Goal: Task Accomplishment & Management: Use online tool/utility

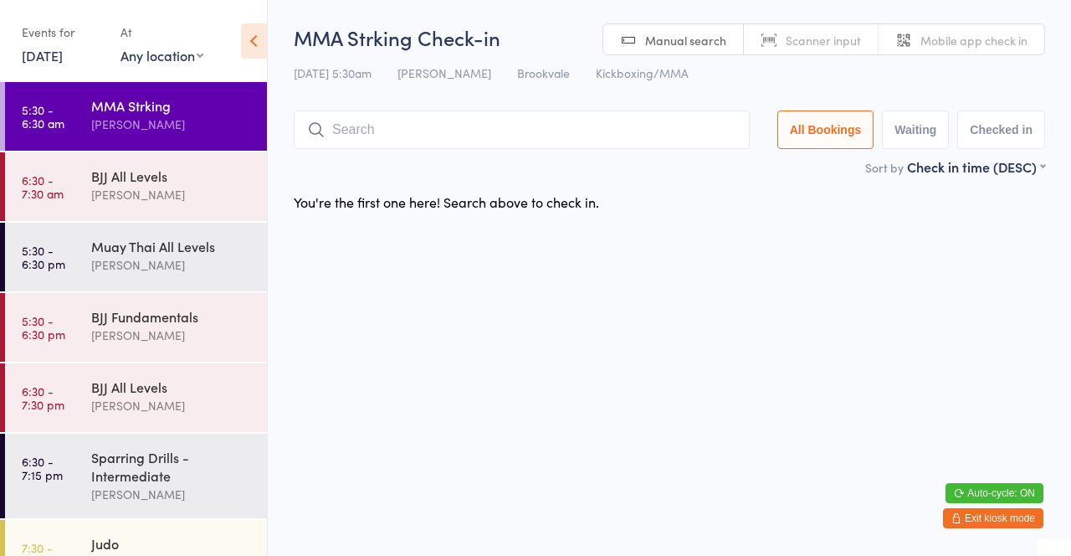
click at [175, 127] on div "[PERSON_NAME]" at bounding box center [172, 124] width 162 height 19
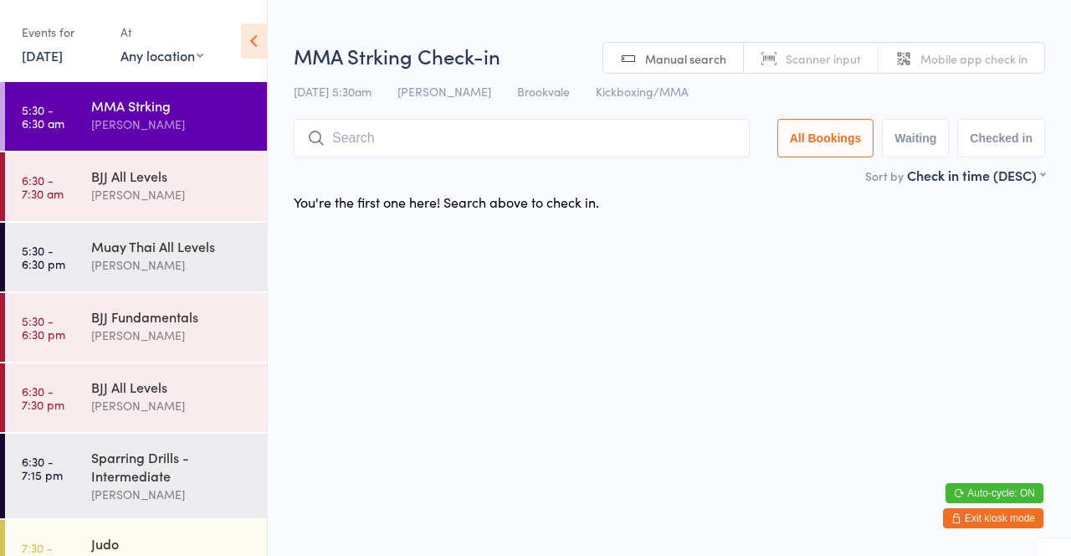
click at [407, 145] on input "search" at bounding box center [522, 138] width 456 height 38
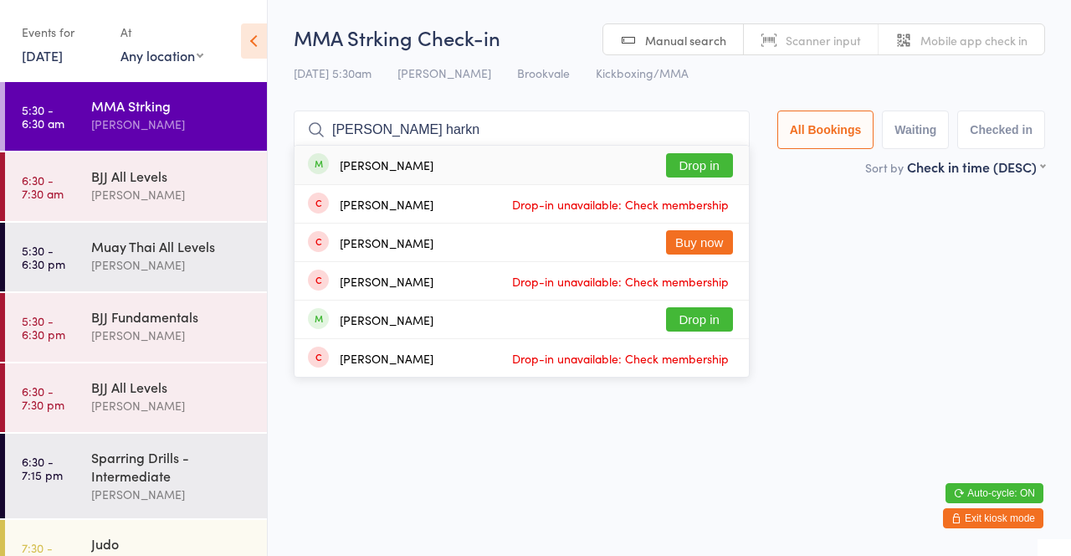
type input "[PERSON_NAME] harkn"
click at [724, 164] on button "Drop in" at bounding box center [699, 165] width 67 height 24
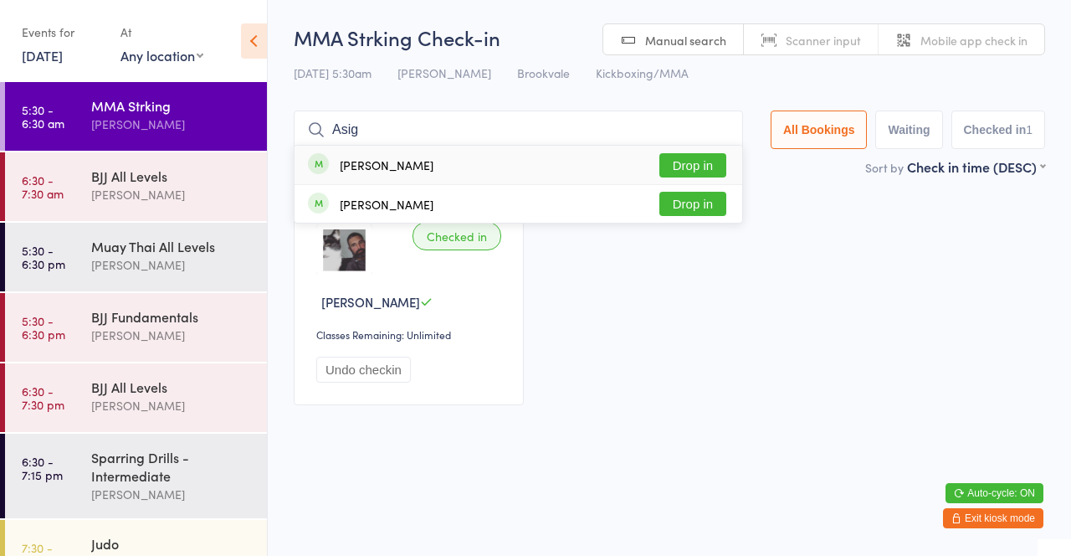
type input "Asig"
click at [699, 167] on button "Drop in" at bounding box center [692, 165] width 67 height 24
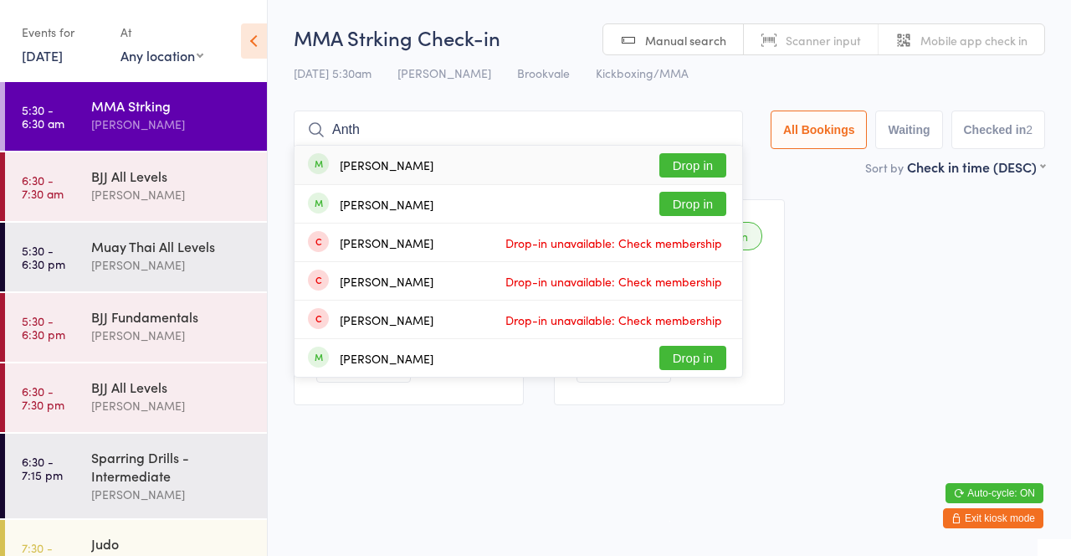
type input "Anth"
click at [700, 173] on button "Drop in" at bounding box center [692, 165] width 67 height 24
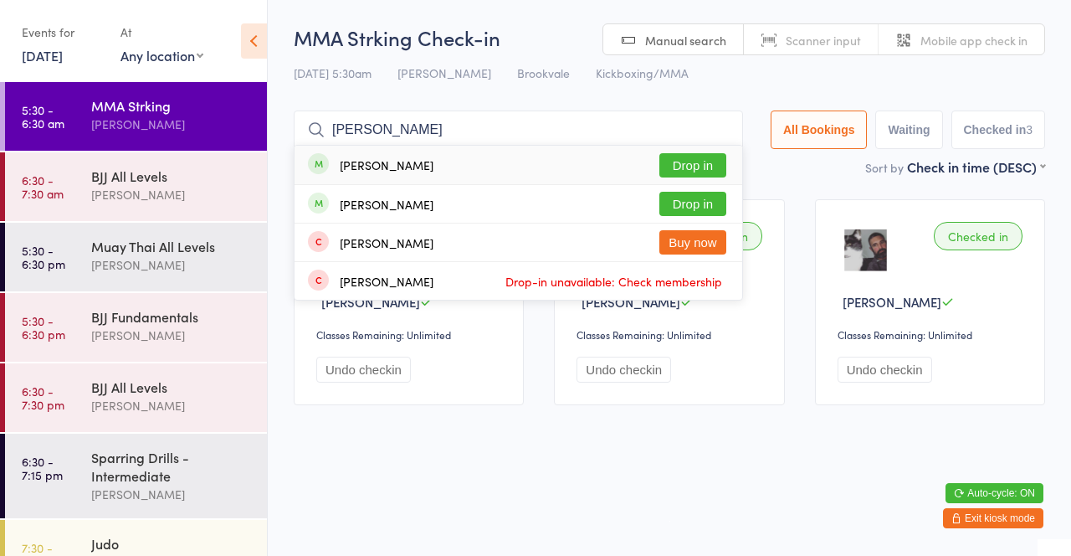
type input "[PERSON_NAME]"
click at [694, 168] on button "Drop in" at bounding box center [692, 165] width 67 height 24
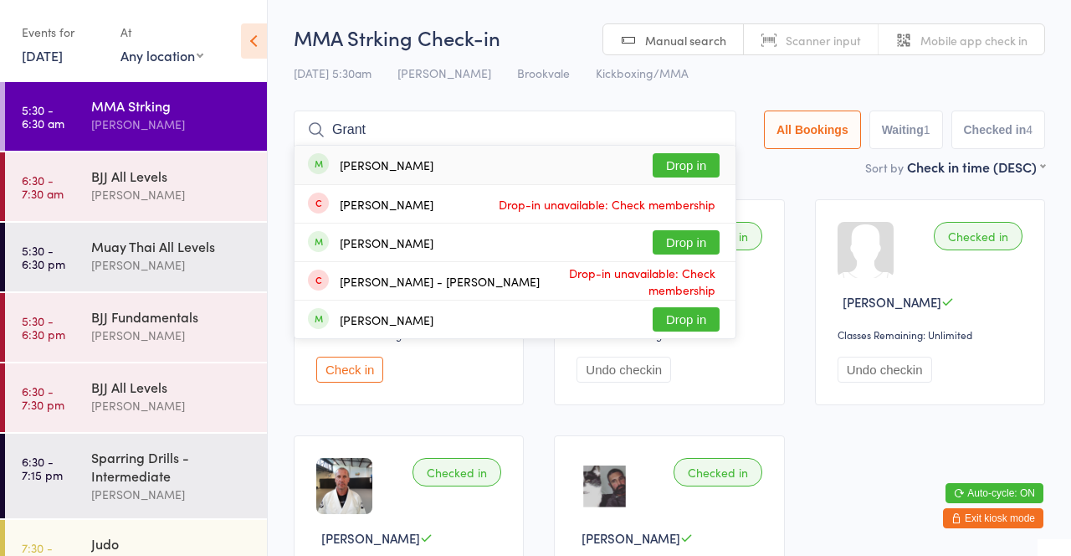
type input "Grant"
click at [703, 165] on button "Drop in" at bounding box center [686, 165] width 67 height 24
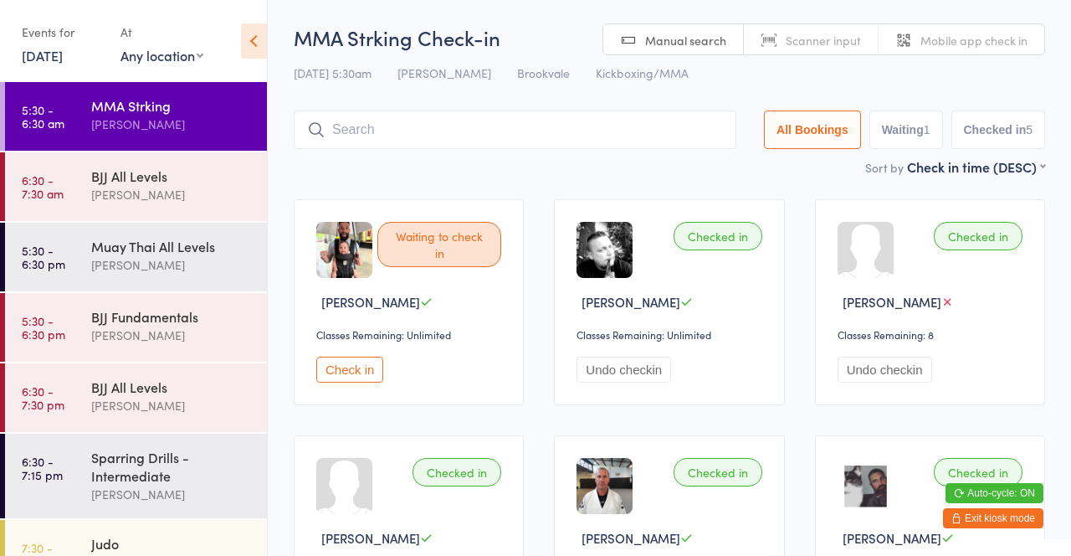
scroll to position [4, 0]
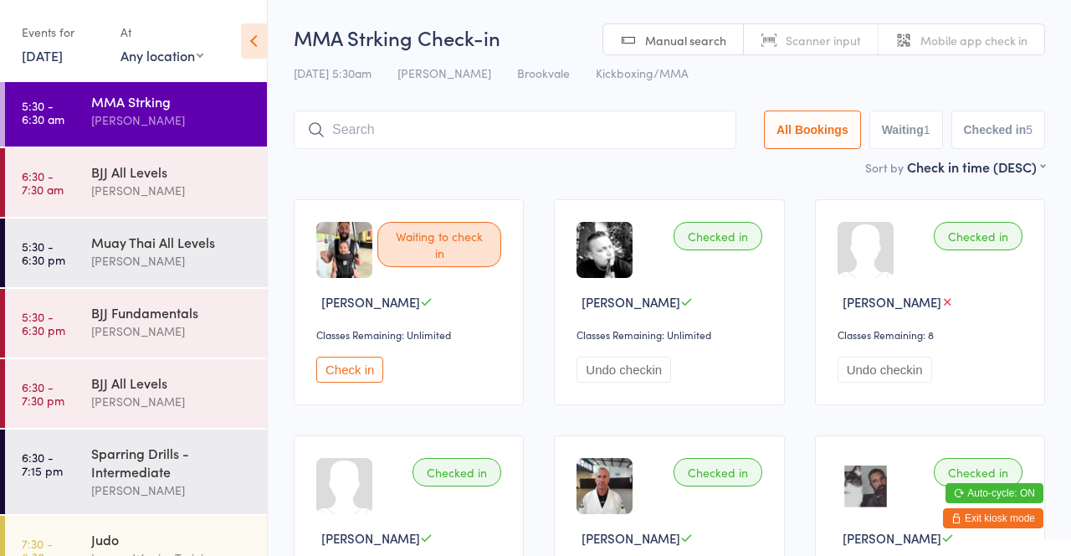
click at [361, 130] on input "search" at bounding box center [515, 129] width 443 height 38
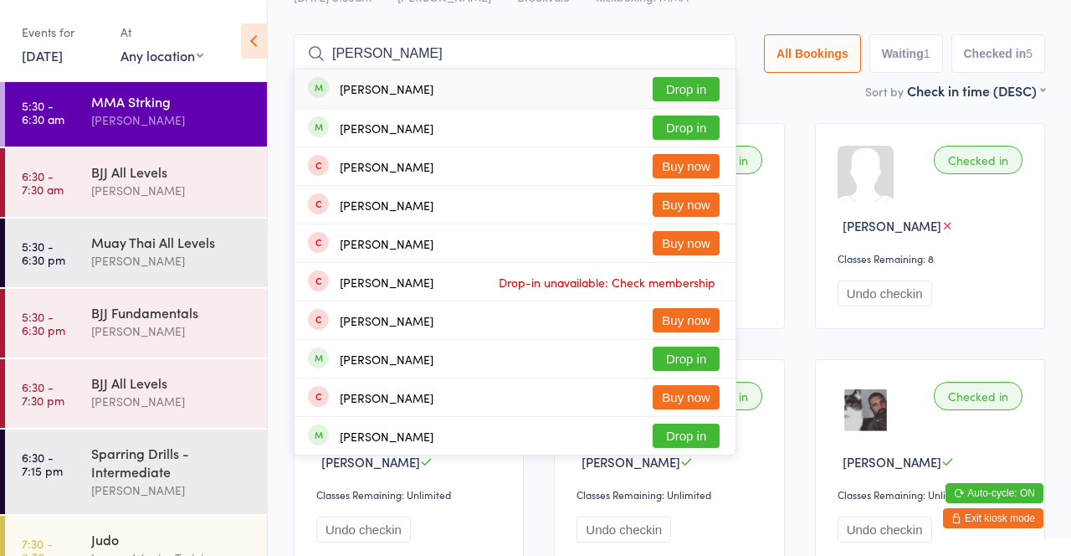
scroll to position [47, 0]
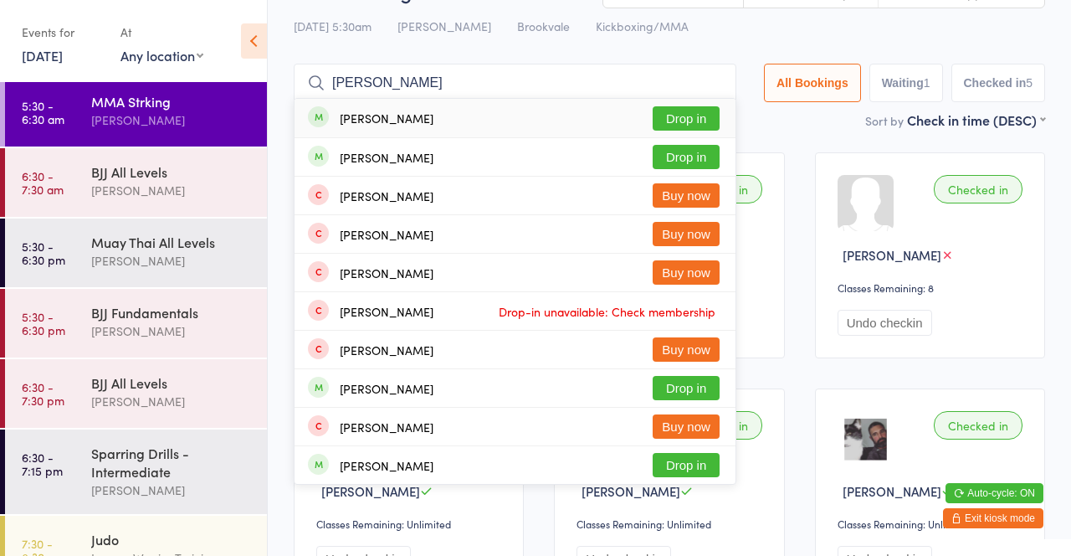
type input "[PERSON_NAME]"
click at [679, 115] on button "Drop in" at bounding box center [686, 118] width 67 height 24
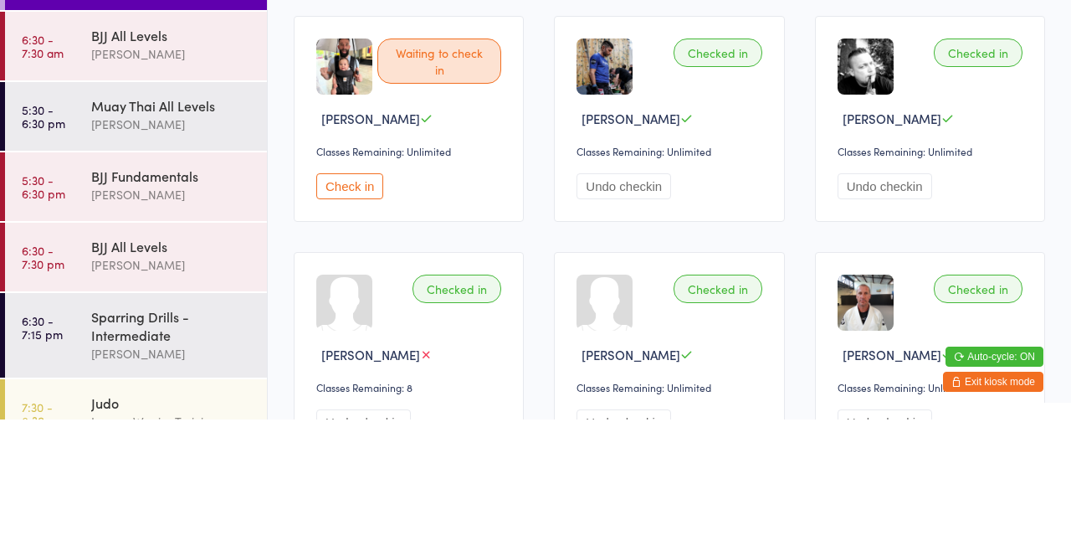
click at [351, 327] on button "Check in" at bounding box center [349, 323] width 67 height 26
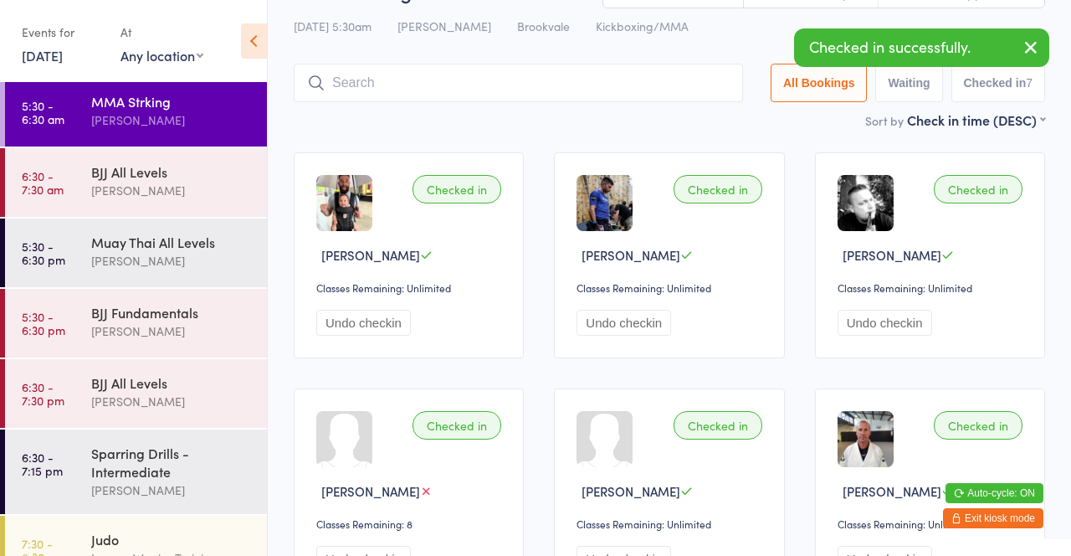
click at [171, 196] on div "[PERSON_NAME]" at bounding box center [172, 190] width 162 height 19
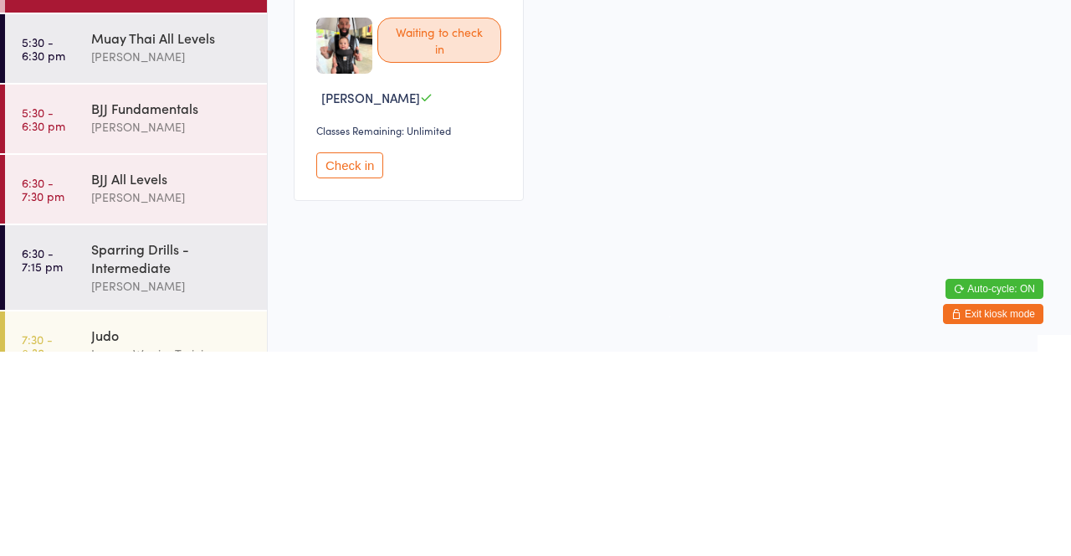
click at [346, 382] on button "Check in" at bounding box center [349, 369] width 67 height 26
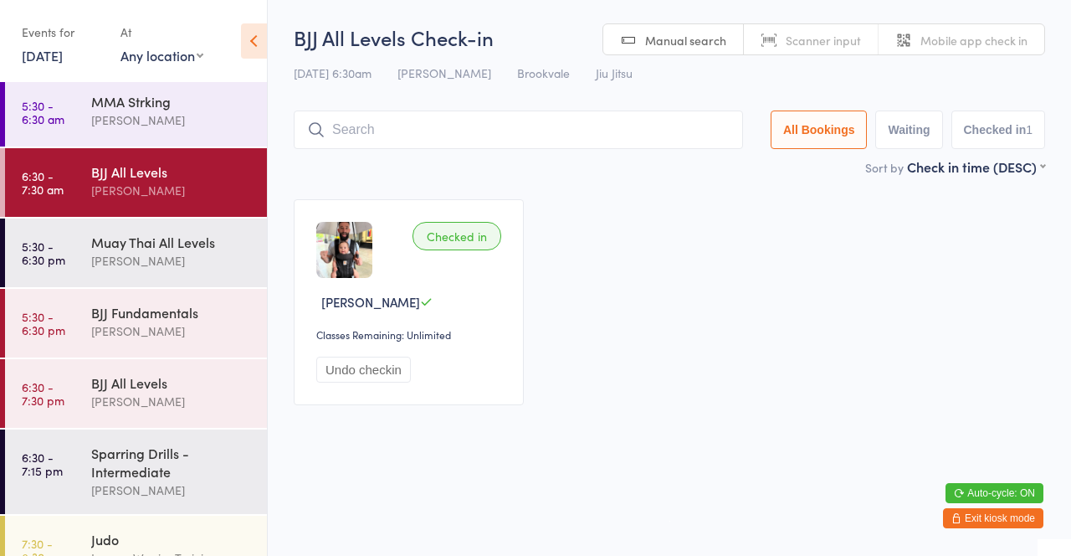
click at [142, 123] on div "[PERSON_NAME]" at bounding box center [172, 119] width 162 height 19
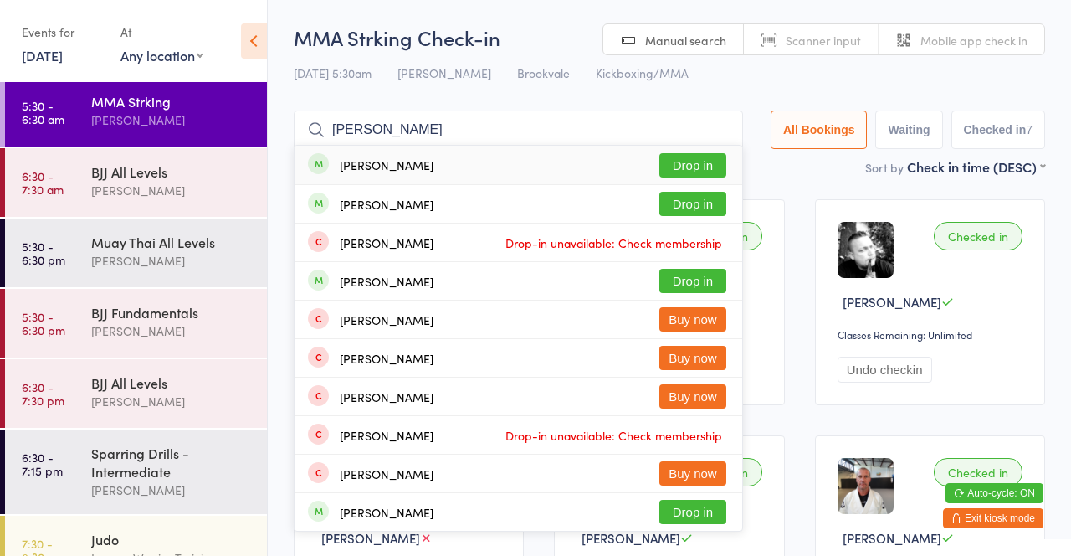
type input "[PERSON_NAME]"
click at [408, 169] on div "[PERSON_NAME] Drop in" at bounding box center [519, 165] width 448 height 38
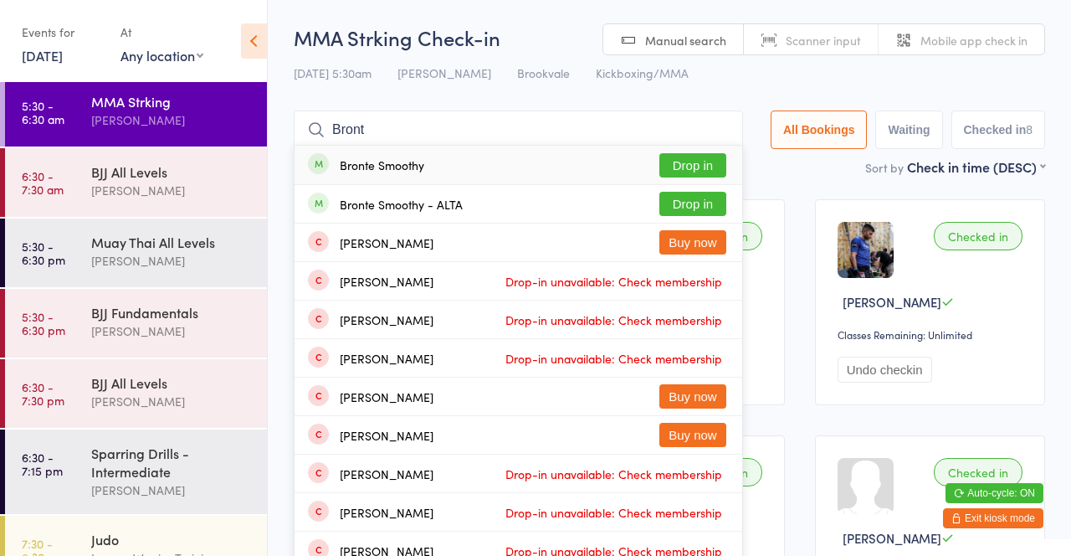
type input "Bront"
click at [670, 164] on button "Drop in" at bounding box center [692, 165] width 67 height 24
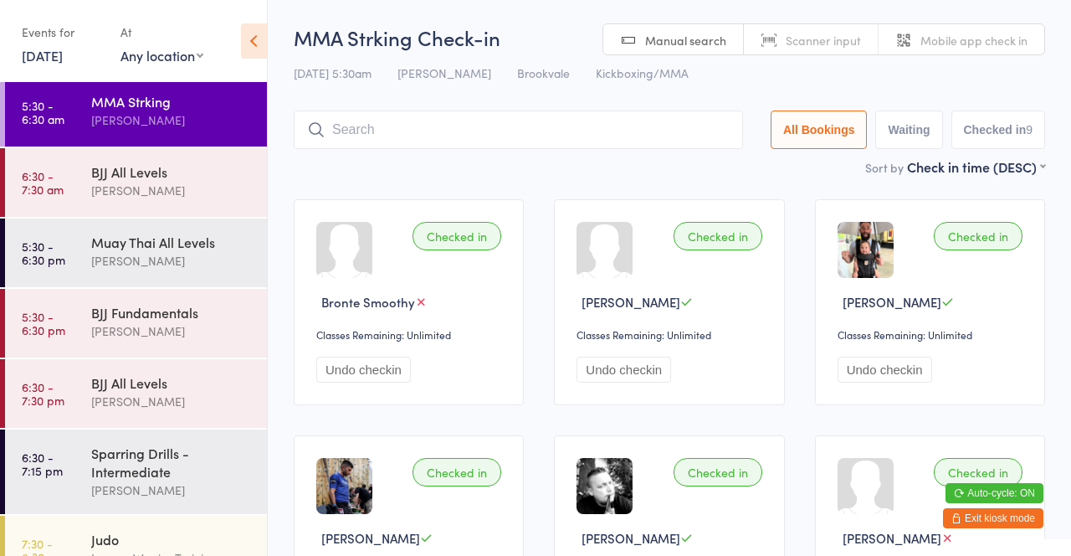
click at [521, 137] on input "search" at bounding box center [518, 129] width 449 height 38
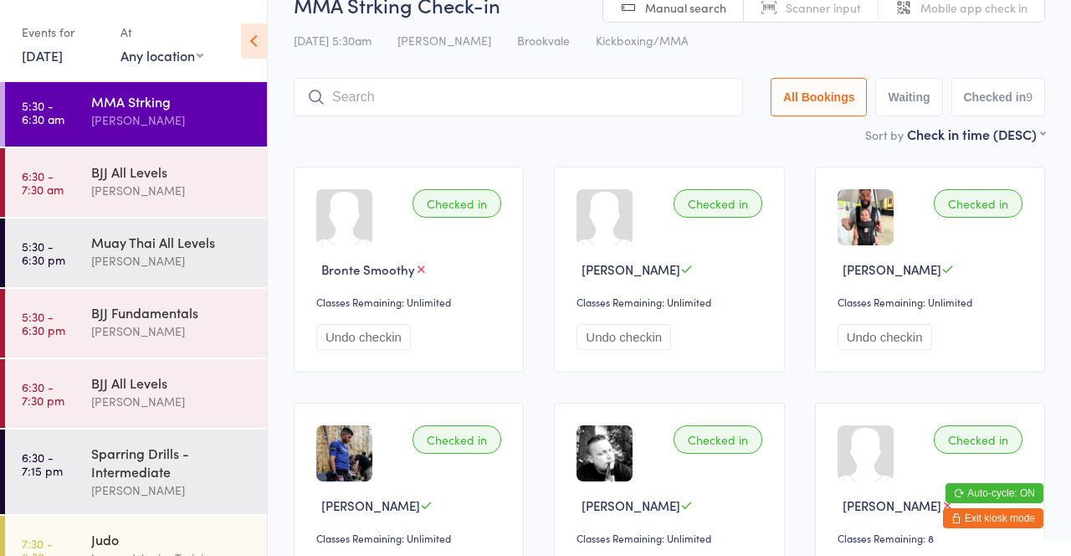
scroll to position [110, 0]
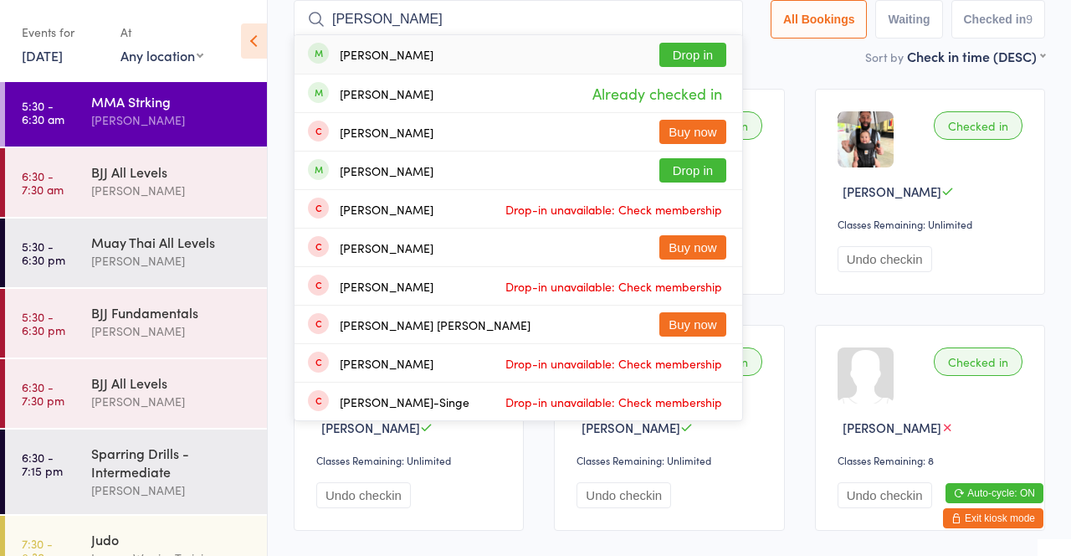
type input "[PERSON_NAME]"
click at [691, 65] on button "Drop in" at bounding box center [692, 55] width 67 height 24
